Goal: Information Seeking & Learning: Learn about a topic

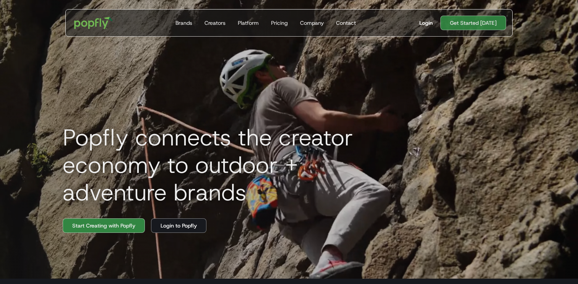
click at [436, 20] on link "Login" at bounding box center [425, 23] width 19 height 8
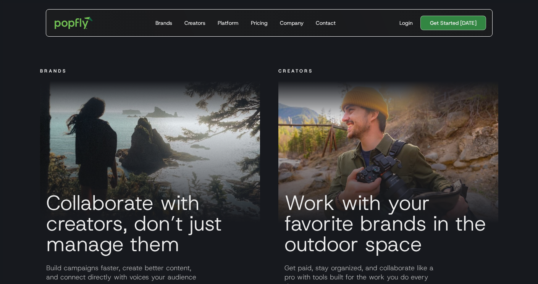
click at [119, 208] on h3 "Collaborate with creators, don’t just manage them" at bounding box center [150, 224] width 220 height 62
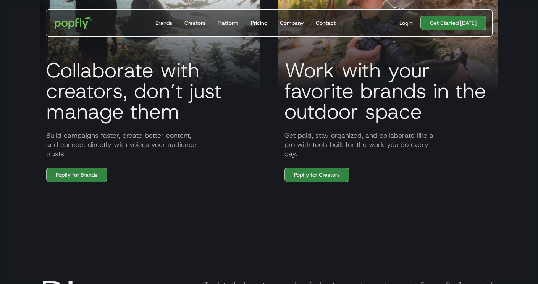
scroll to position [632, 0]
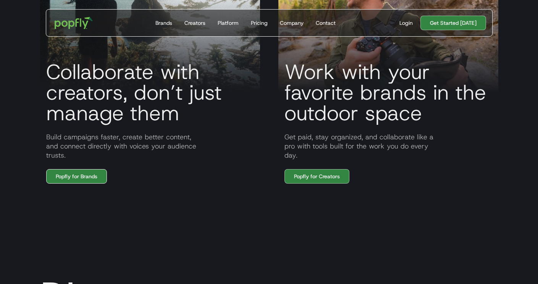
click at [81, 175] on link "Popfly for Brands" at bounding box center [76, 176] width 61 height 15
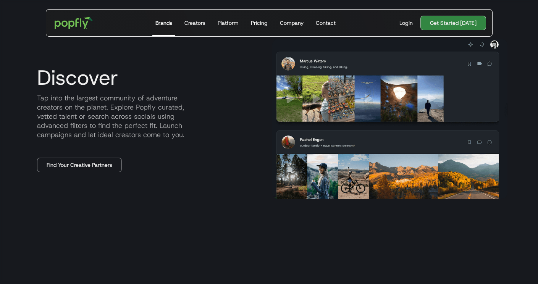
scroll to position [359, 0]
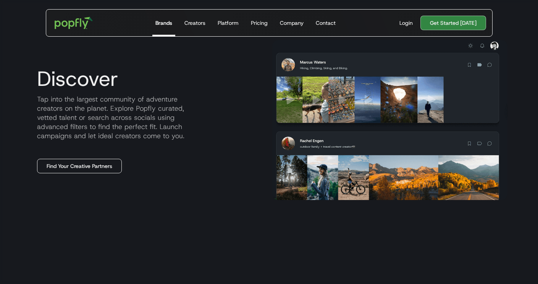
click at [82, 160] on link "Find Your Creative Partners" at bounding box center [79, 166] width 85 height 15
click at [84, 126] on p "Tap into the largest community of adventure creators on the planet. Explore Pop…" at bounding box center [148, 118] width 235 height 46
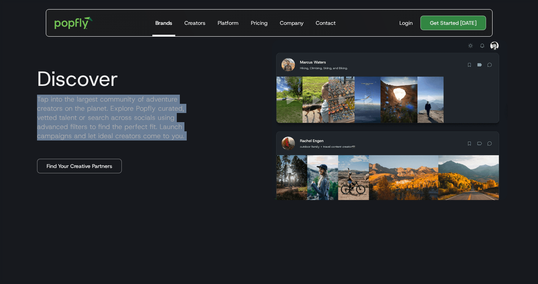
click at [84, 126] on p "Tap into the largest community of adventure creators on the planet. Explore Pop…" at bounding box center [148, 118] width 235 height 46
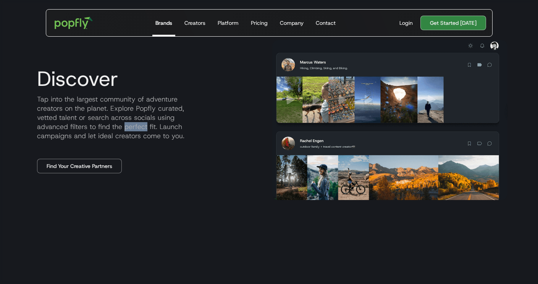
click at [84, 126] on p "Tap into the largest community of adventure creators on the planet. Explore Pop…" at bounding box center [148, 118] width 235 height 46
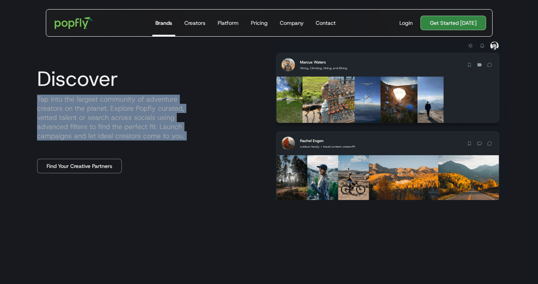
click at [84, 126] on p "Tap into the largest community of adventure creators on the planet. Explore Pop…" at bounding box center [148, 118] width 235 height 46
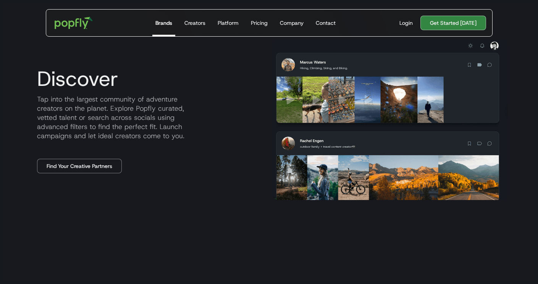
click at [62, 113] on p "Tap into the largest community of adventure creators on the planet. Explore Pop…" at bounding box center [148, 118] width 235 height 46
click at [130, 122] on p "Tap into the largest community of adventure creators on the planet. Explore Pop…" at bounding box center [148, 118] width 235 height 46
click at [95, 115] on p "Tap into the largest community of adventure creators on the planet. Explore Pop…" at bounding box center [148, 118] width 235 height 46
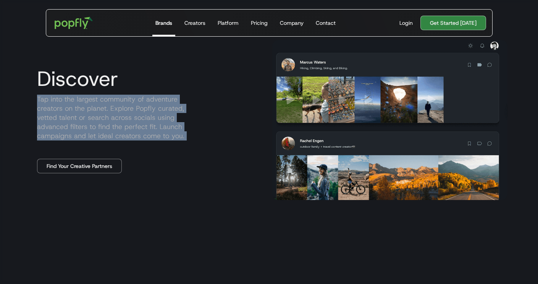
click at [95, 115] on p "Tap into the largest community of adventure creators on the planet. Explore Pop…" at bounding box center [148, 118] width 235 height 46
copy p "Tap into the largest community of adventure creators on the planet. Explore Pop…"
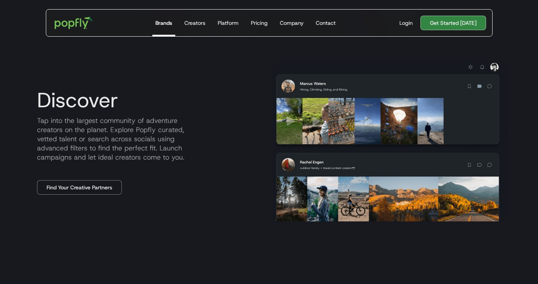
scroll to position [367, 0]
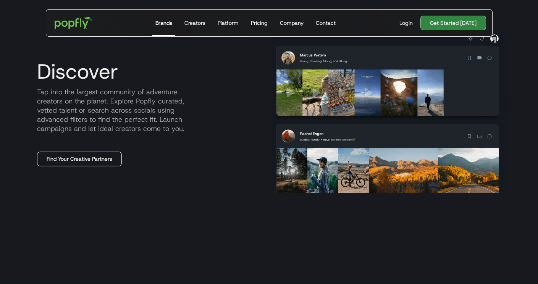
click at [73, 161] on link "Find Your Creative Partners" at bounding box center [79, 159] width 85 height 15
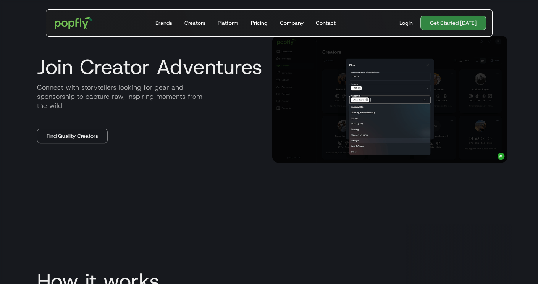
scroll to position [1033, 0]
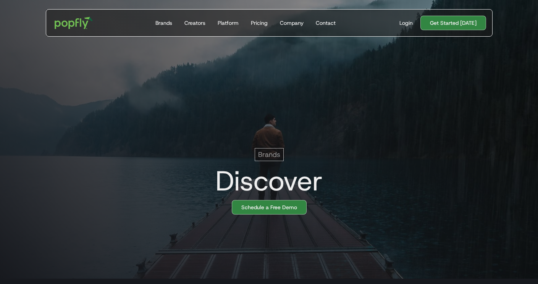
scroll to position [1139, 0]
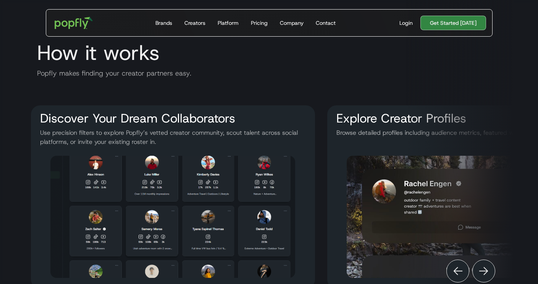
click at [115, 141] on p "Use precision filters to explore Popfly’s vetted creator community, scout talen…" at bounding box center [173, 137] width 272 height 18
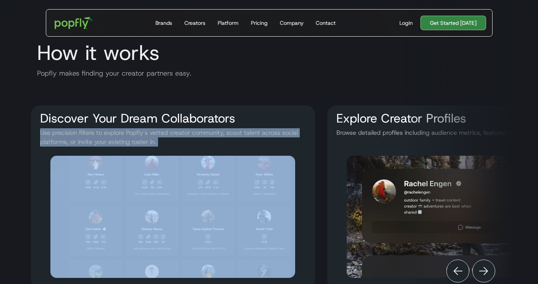
click at [115, 141] on p "Use precision filters to explore Popfly’s vetted creator community, scout talen…" at bounding box center [173, 137] width 272 height 18
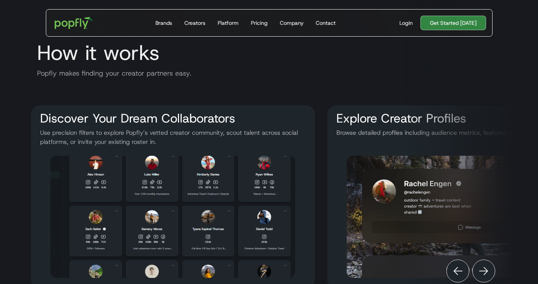
click at [133, 141] on p "Use precision filters to explore Popfly’s vetted creator community, scout talen…" at bounding box center [173, 137] width 272 height 18
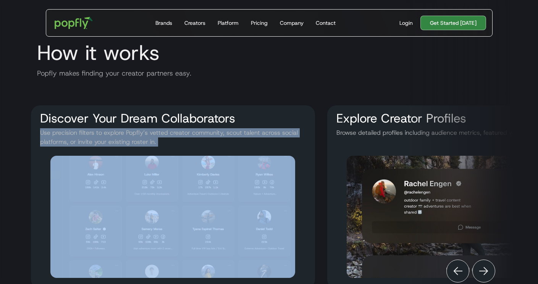
click at [133, 141] on p "Use precision filters to explore Popfly’s vetted creator community, scout talen…" at bounding box center [173, 137] width 272 height 18
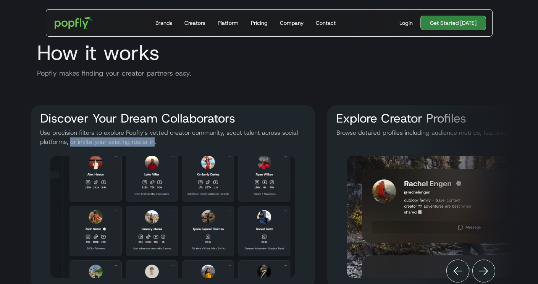
drag, startPoint x: 154, startPoint y: 141, endPoint x: 71, endPoint y: 143, distance: 83.3
click at [71, 143] on p "Use precision filters to explore Popfly’s vetted creator community, scout talen…" at bounding box center [173, 137] width 272 height 18
copy p "or invite your existing roster in"
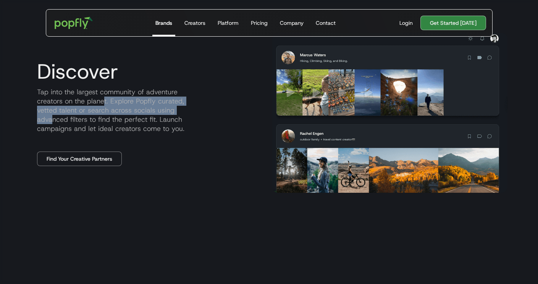
drag, startPoint x: 77, startPoint y: 104, endPoint x: 148, endPoint y: 115, distance: 72.2
click at [148, 115] on p "Tap into the largest community of adventure creators on the planet. Explore Pop…" at bounding box center [148, 110] width 235 height 46
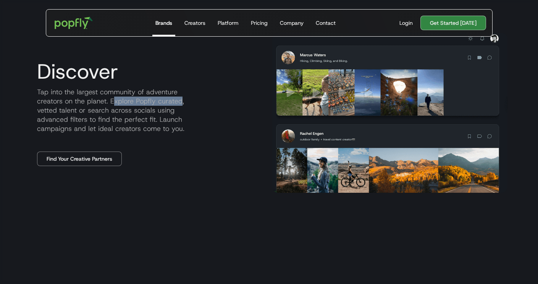
drag, startPoint x: 153, startPoint y: 103, endPoint x: 86, endPoint y: 102, distance: 66.9
click at [86, 102] on p "Tap into the largest community of adventure creators on the planet. Explore Pop…" at bounding box center [148, 110] width 235 height 46
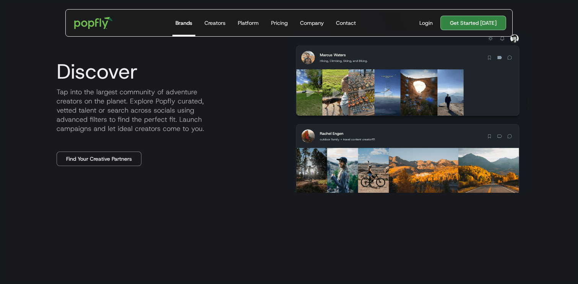
scroll to position [367, 0]
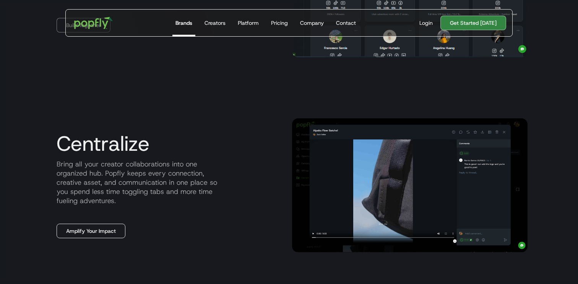
click at [98, 231] on link "Amplify Your Impact" at bounding box center [91, 231] width 69 height 15
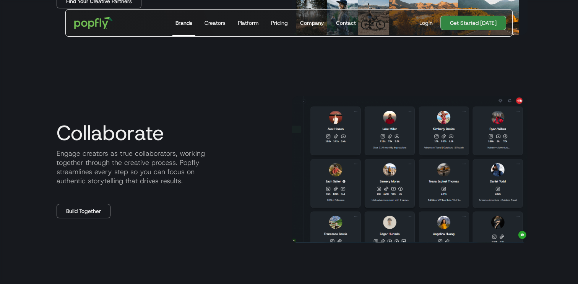
scroll to position [523, 0]
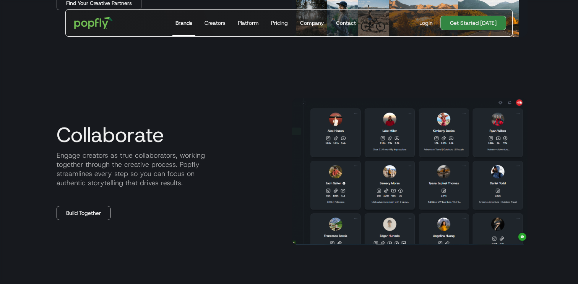
click at [92, 212] on link "Build Together" at bounding box center [84, 213] width 54 height 15
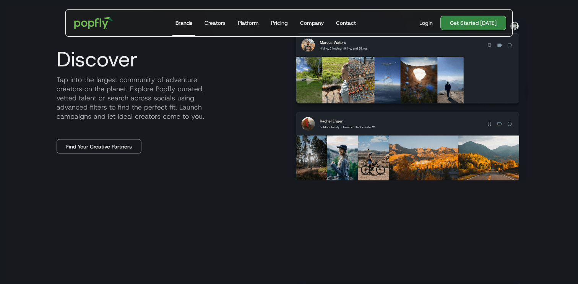
scroll to position [252, 0]
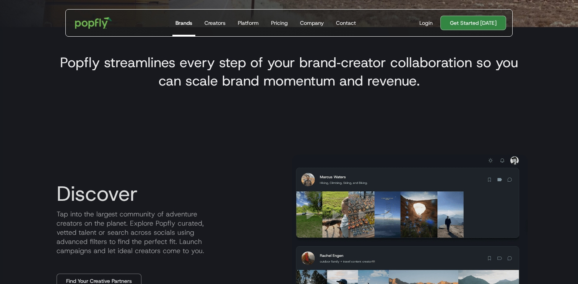
click at [87, 23] on img "home" at bounding box center [93, 23] width 47 height 22
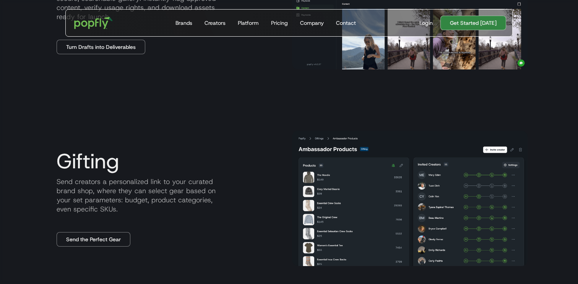
scroll to position [657, 0]
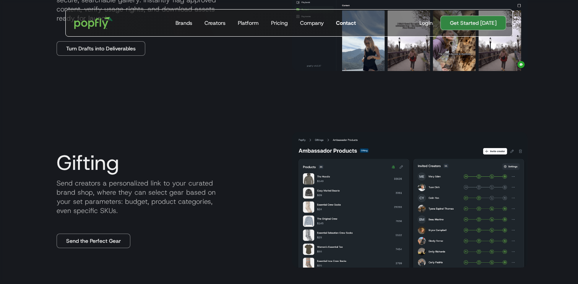
drag, startPoint x: 345, startPoint y: 176, endPoint x: 353, endPoint y: 17, distance: 159.1
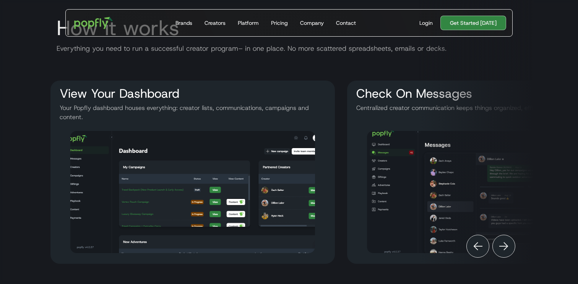
scroll to position [678, 0]
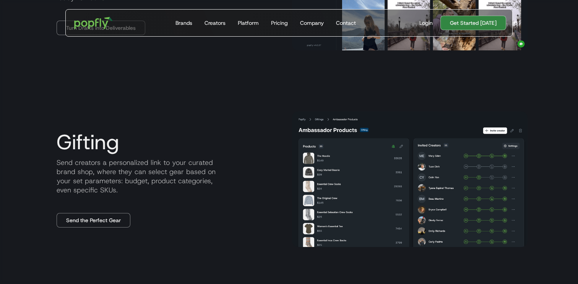
click at [125, 175] on p "Send creators a personalized link to your curated brand shop, where they can se…" at bounding box center [167, 176] width 235 height 37
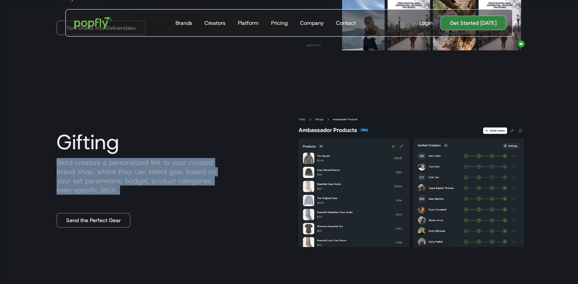
click at [125, 175] on p "Send creators a personalized link to your curated brand shop, where they can se…" at bounding box center [167, 176] width 235 height 37
copy p "Send creators a personalized link to your curated brand shop, where they can se…"
click at [81, 175] on p "Send creators a personalized link to your curated brand shop, where they can se…" at bounding box center [167, 176] width 235 height 37
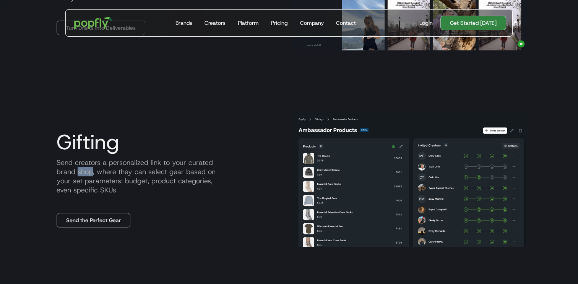
click at [81, 175] on p "Send creators a personalized link to your curated brand shop, where they can se…" at bounding box center [167, 176] width 235 height 37
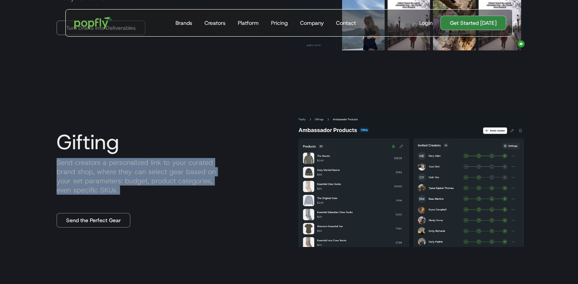
click at [81, 175] on p "Send creators a personalized link to your curated brand shop, where they can se…" at bounding box center [167, 176] width 235 height 37
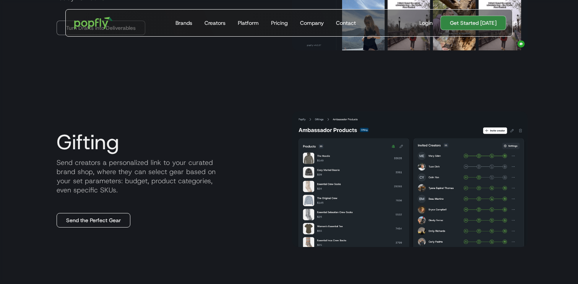
click at [86, 214] on link "Send the Perfect Gear" at bounding box center [94, 220] width 74 height 15
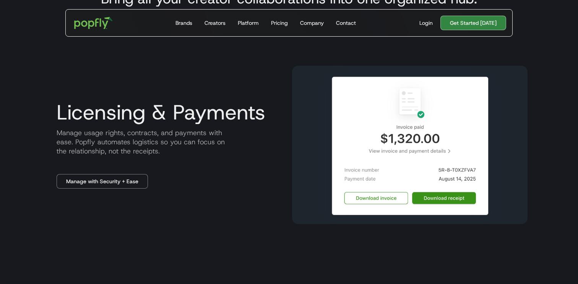
scroll to position [967, 0]
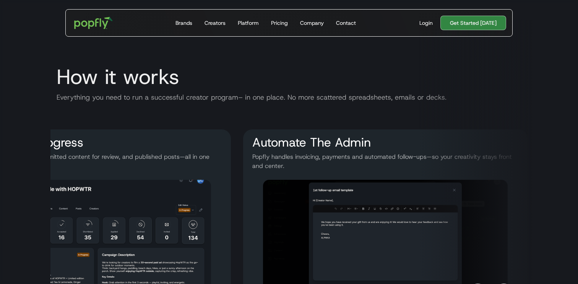
click at [283, 164] on p "Popfly handles invoicing, payments and automated follow-ups—so your creativity …" at bounding box center [385, 161] width 272 height 18
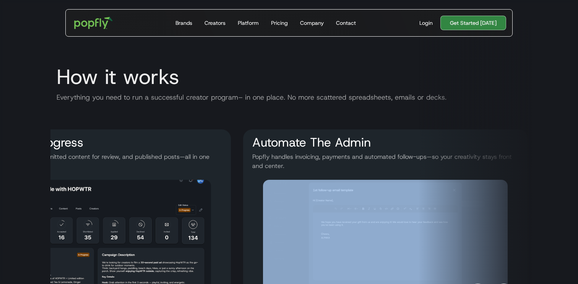
click at [283, 164] on p "Popfly handles invoicing, payments and automated follow-ups—so your creativity …" at bounding box center [385, 161] width 272 height 18
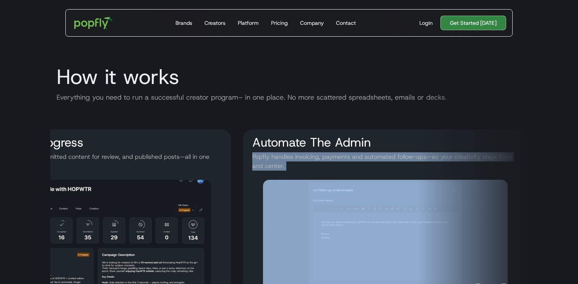
click at [283, 164] on p "Popfly handles invoicing, payments and automated follow-ups—so your creativity …" at bounding box center [385, 161] width 272 height 18
copy p "Popfly handles invoicing, payments and automated follow-ups—so your creativity …"
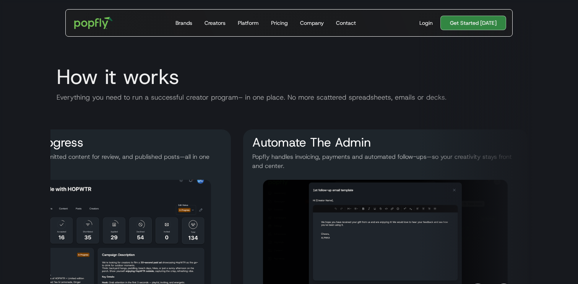
scroll to position [678, 0]
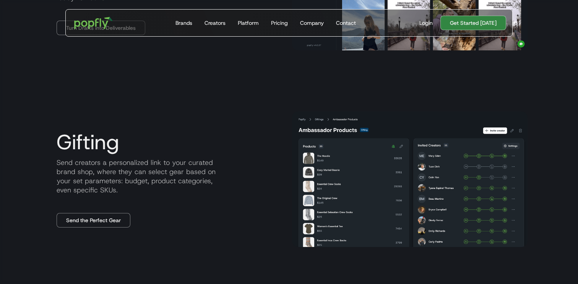
click at [185, 165] on p "Send creators a personalized link to your curated brand shop, where they can se…" at bounding box center [167, 176] width 235 height 37
click at [121, 217] on link "Send the Perfect Gear" at bounding box center [94, 220] width 74 height 15
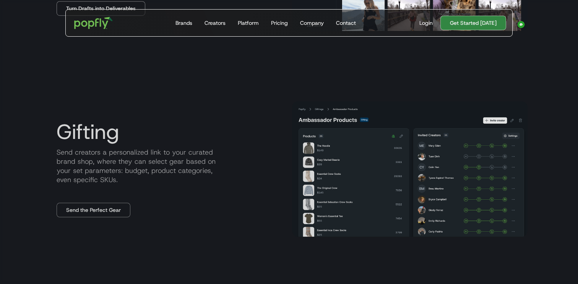
scroll to position [764, 0]
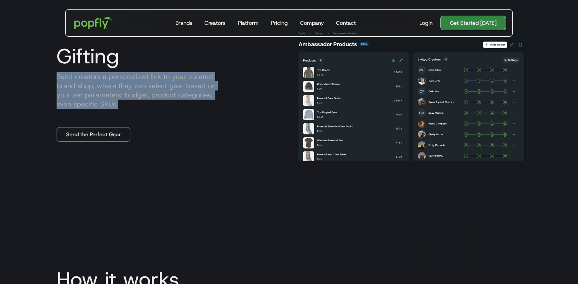
drag, startPoint x: 57, startPoint y: 79, endPoint x: 137, endPoint y: 106, distance: 85.0
click at [137, 106] on p "Send creators a personalized link to your curated brand shop, where they can se…" at bounding box center [167, 90] width 235 height 37
copy p "Send creators a personalized link to your curated brand shop, where they can se…"
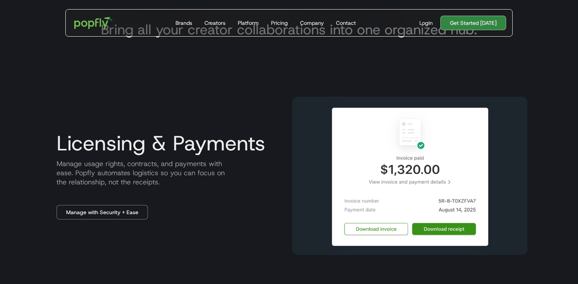
scroll to position [240, 0]
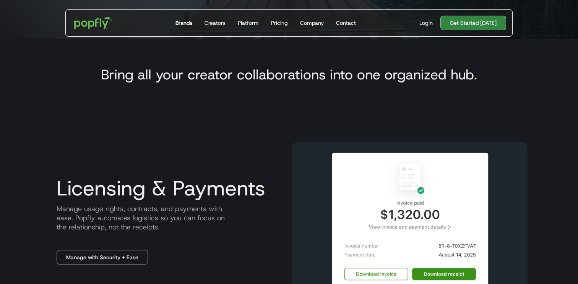
click at [180, 25] on div "Brands" at bounding box center [183, 23] width 17 height 8
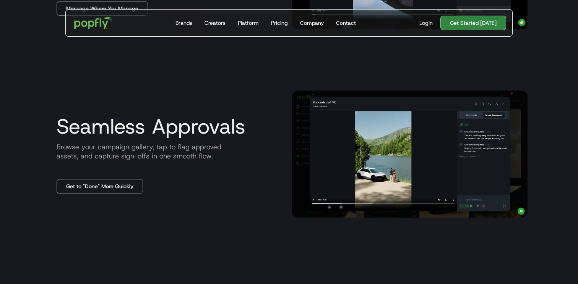
scroll to position [754, 0]
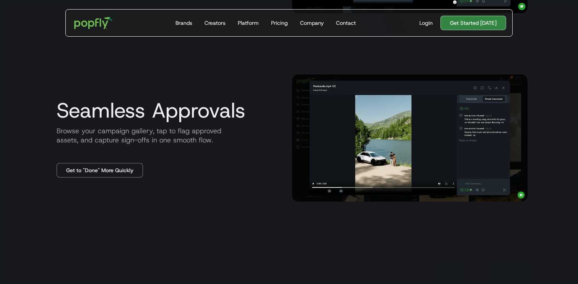
click at [105, 134] on p "Browse your campaign gallery, tap to flag approved assets, and capture sign-off…" at bounding box center [167, 135] width 235 height 18
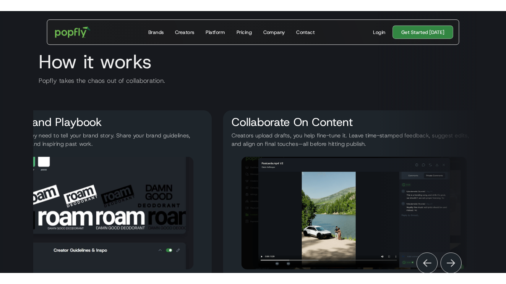
scroll to position [0, 416]
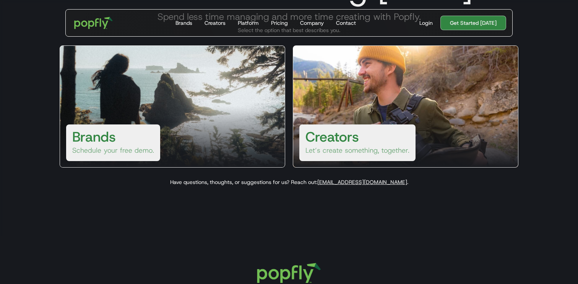
scroll to position [76, 0]
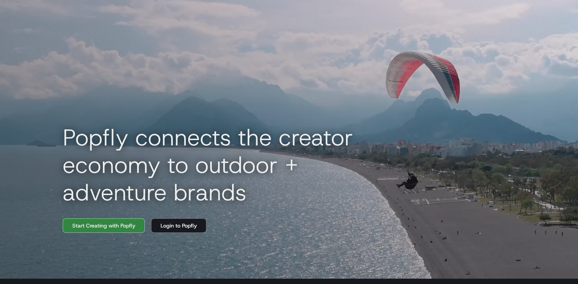
click at [87, 23] on img "home" at bounding box center [93, 13] width 49 height 23
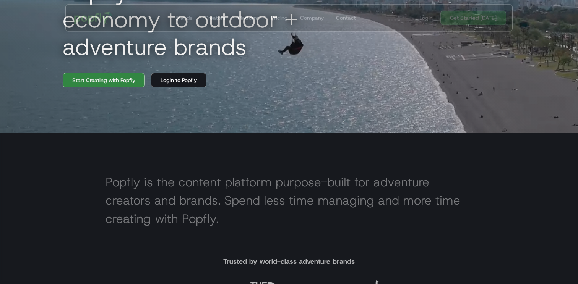
scroll to position [147, 0]
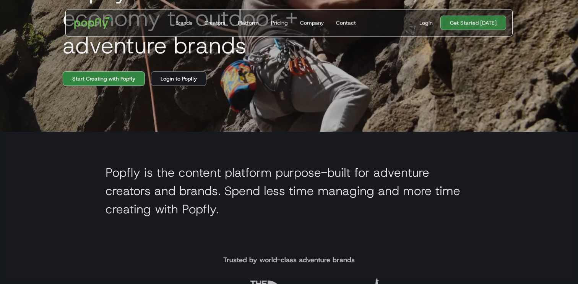
click at [165, 198] on h2 "Popfly is the content platform purpose-built for adventure creators and brands.…" at bounding box center [288, 191] width 367 height 55
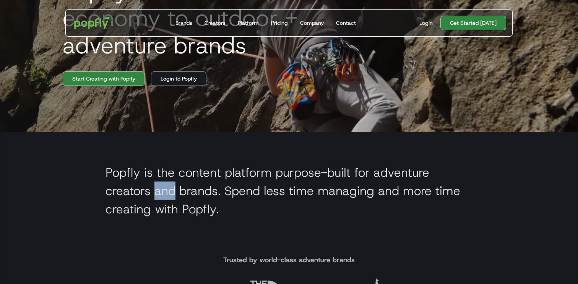
click at [165, 198] on h2 "Popfly is the content platform purpose-built for adventure creators and brands.…" at bounding box center [288, 191] width 367 height 55
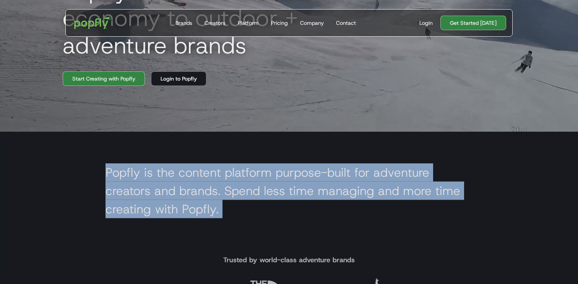
click at [165, 198] on h2 "Popfly is the content platform purpose-built for adventure creators and brands.…" at bounding box center [288, 191] width 367 height 55
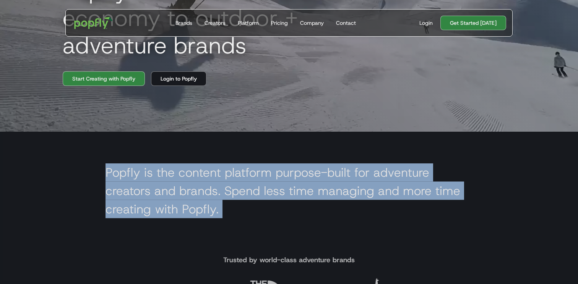
copy h2 "Popfly is the content platform purpose-built for adventure creators and brands.…"
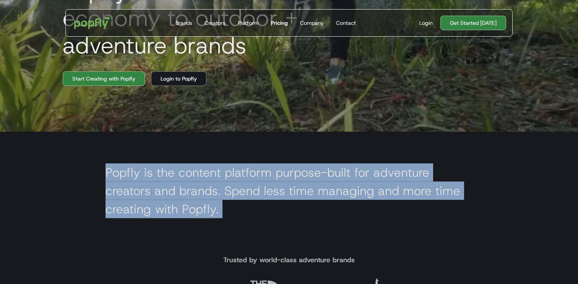
click at [278, 26] on div "Pricing" at bounding box center [279, 23] width 17 height 8
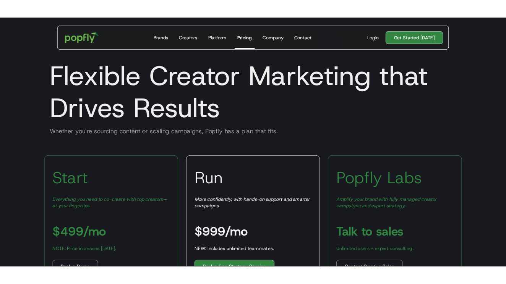
scroll to position [75, 0]
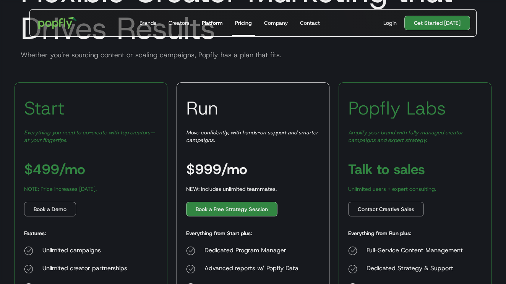
click at [214, 10] on link "Platform" at bounding box center [212, 23] width 27 height 27
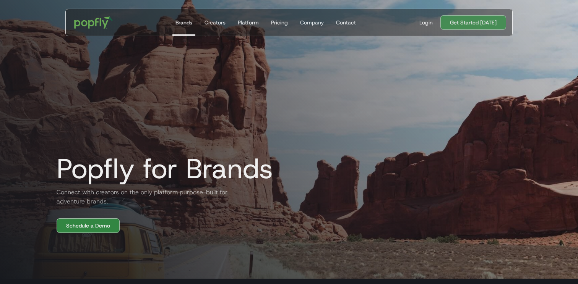
click at [91, 199] on h2 "Connect with creators on the only platform purpose-built for adventure brands." at bounding box center [141, 197] width 183 height 18
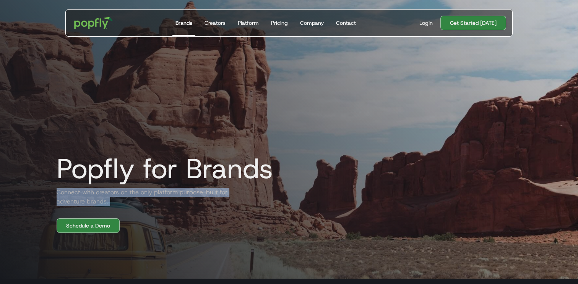
click at [91, 199] on h2 "Connect with creators on the only platform purpose-built for adventure brands." at bounding box center [141, 197] width 183 height 18
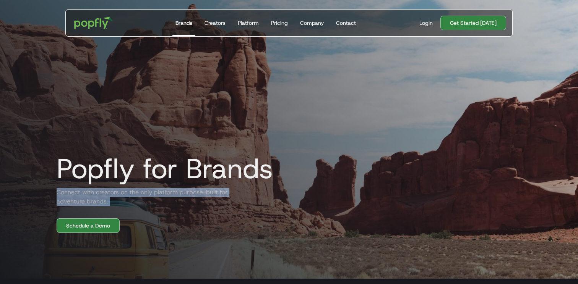
copy h2 "Connect with creators on the only platform purpose-built for adventure brands."
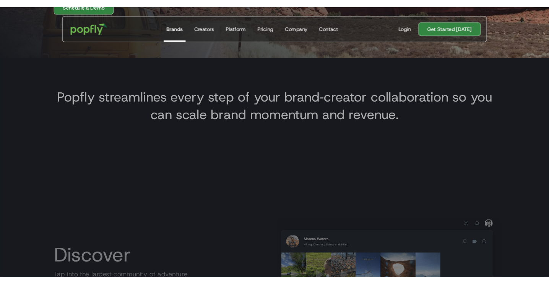
scroll to position [227, 0]
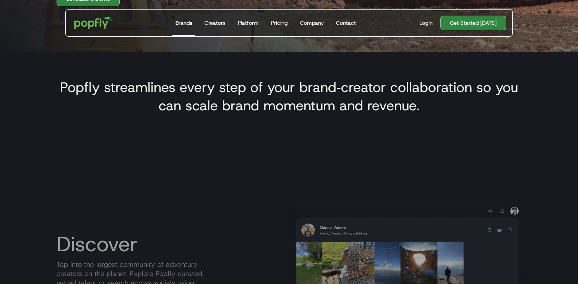
click at [208, 94] on h3 "Popfly streamlines every step of your brand‑creator collaboration so you can sc…" at bounding box center [289, 96] width 465 height 37
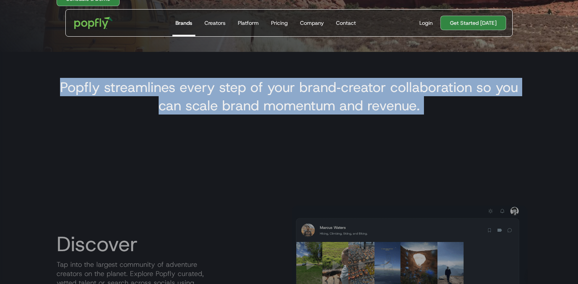
click at [208, 94] on h3 "Popfly streamlines every step of your brand‑creator collaboration so you can sc…" at bounding box center [289, 96] width 465 height 37
copy h3 "Popfly streamlines every step of your brand‑creator collaboration so you can sc…"
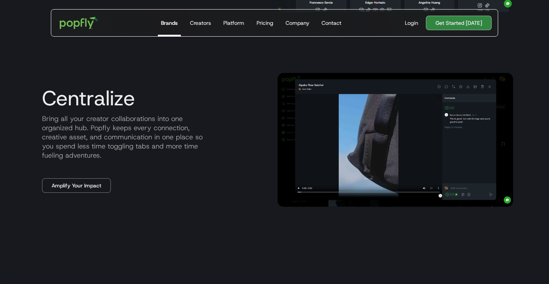
scroll to position [751, 0]
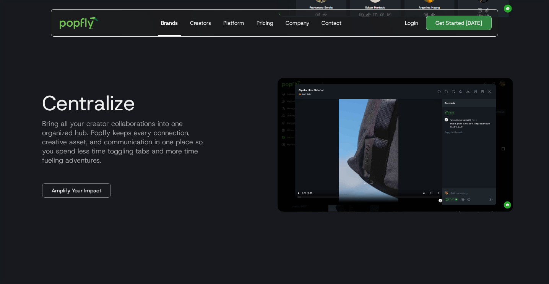
click at [86, 199] on div "Centralize Bring all your creator collaborations into one organized hub. Popfly…" at bounding box center [274, 144] width 477 height 195
click at [78, 190] on link "Amplify Your Impact" at bounding box center [76, 190] width 69 height 15
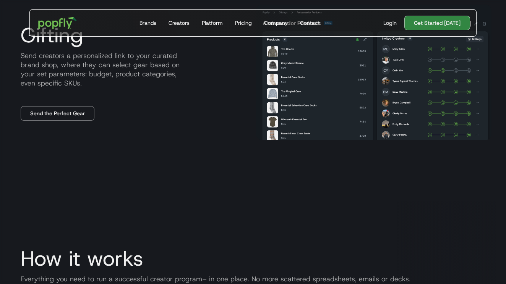
scroll to position [785, 0]
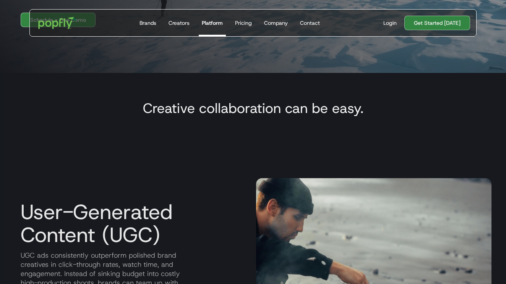
scroll to position [189, 0]
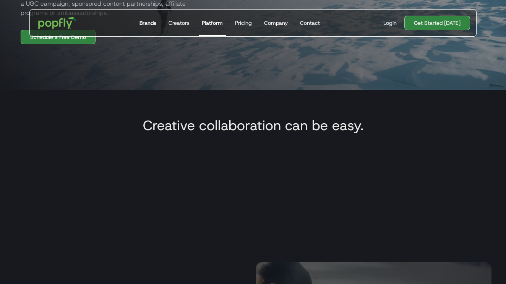
click at [145, 18] on link "Brands" at bounding box center [147, 23] width 23 height 27
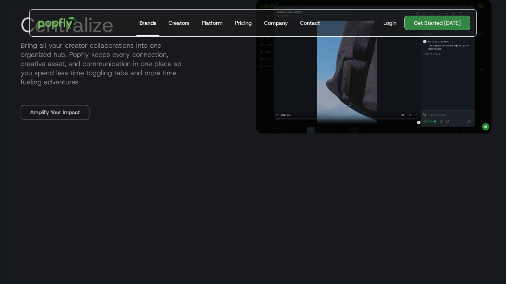
scroll to position [863, 0]
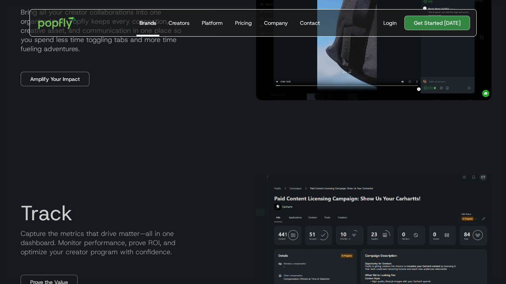
click at [60, 87] on div "Centralize Bring all your creator collaborations into one organized hub. Popfly…" at bounding box center [253, 33] width 477 height 195
click at [52, 70] on div "Centralize Bring all your creator collaborations into one organized hub. Popfly…" at bounding box center [132, 33] width 235 height 106
click at [53, 78] on link "Amplify Your Impact" at bounding box center [55, 79] width 69 height 15
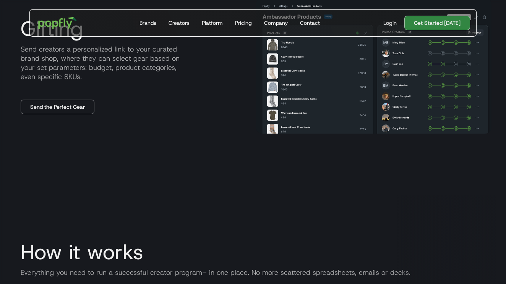
scroll to position [757, 0]
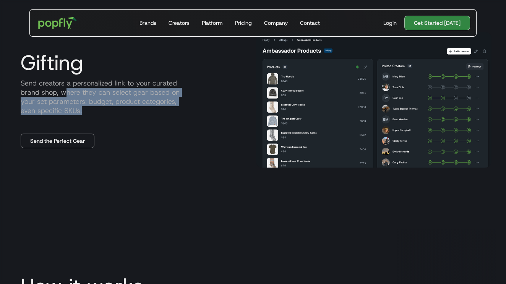
drag, startPoint x: 65, startPoint y: 92, endPoint x: 110, endPoint y: 114, distance: 50.2
click at [110, 114] on p "Send creators a personalized link to your curated brand shop, where they can se…" at bounding box center [132, 97] width 235 height 37
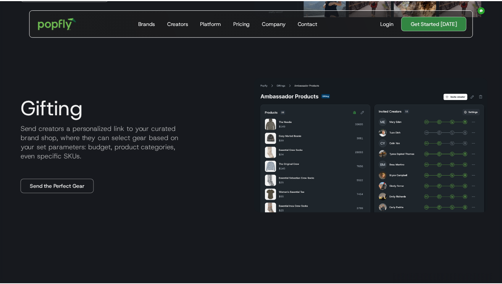
scroll to position [722, 0]
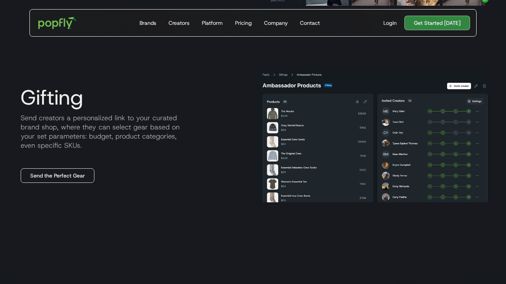
click at [43, 175] on link "Send the Perfect Gear" at bounding box center [58, 175] width 74 height 15
click at [139, 76] on div "Gifting Send creators a personalized link to your curated brand shop, where the…" at bounding box center [251, 134] width 477 height 197
